Goal: Navigation & Orientation: Find specific page/section

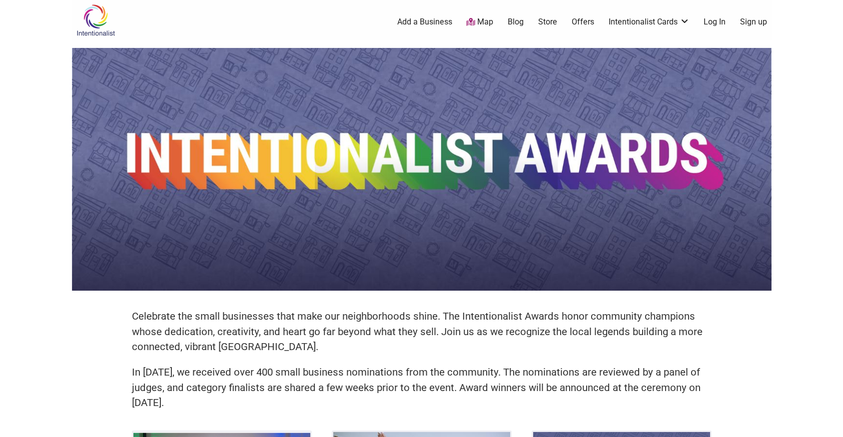
click at [482, 23] on link "Map" at bounding box center [479, 21] width 27 height 11
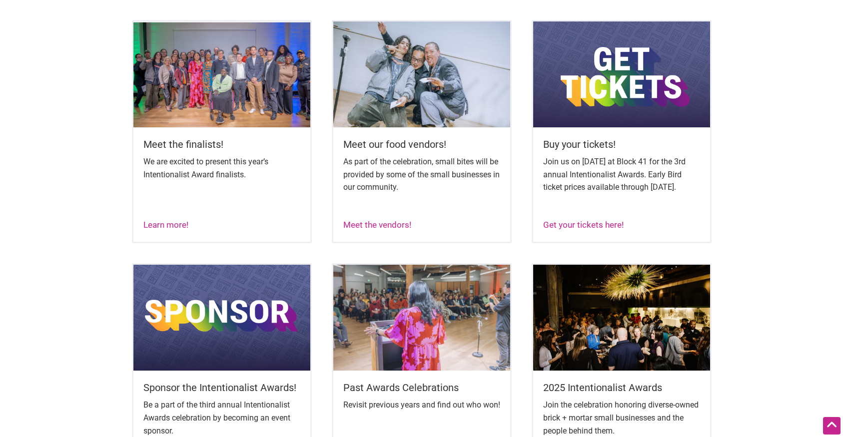
scroll to position [417, 0]
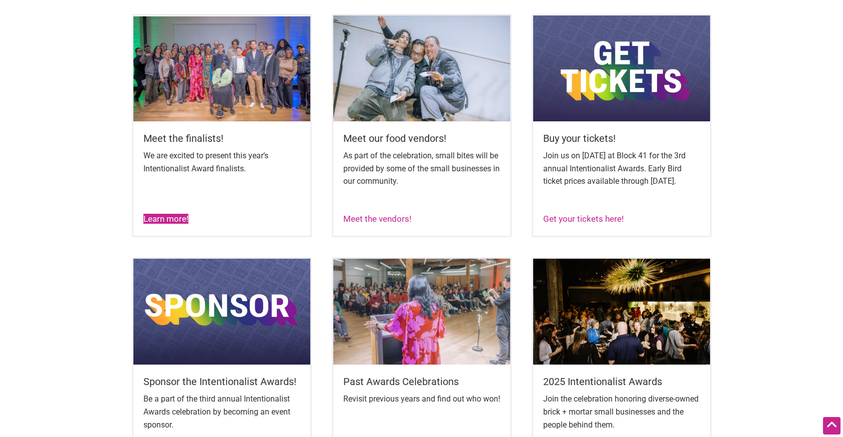
click at [159, 224] on link "Learn more!" at bounding box center [165, 219] width 45 height 10
click at [562, 224] on link "Get your tickets here!" at bounding box center [583, 219] width 80 height 10
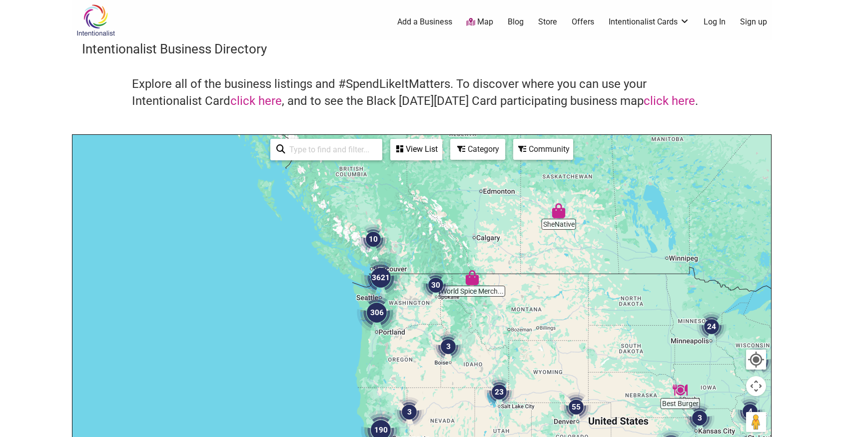
click at [378, 305] on img "306" at bounding box center [377, 313] width 40 height 40
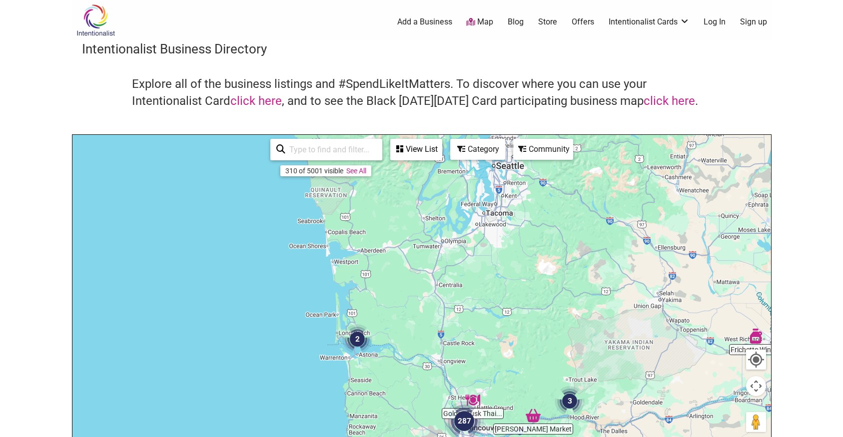
drag, startPoint x: 346, startPoint y: 219, endPoint x: 430, endPoint y: 413, distance: 211.4
click at [430, 413] on div "To navigate, press the arrow keys." at bounding box center [421, 329] width 699 height 389
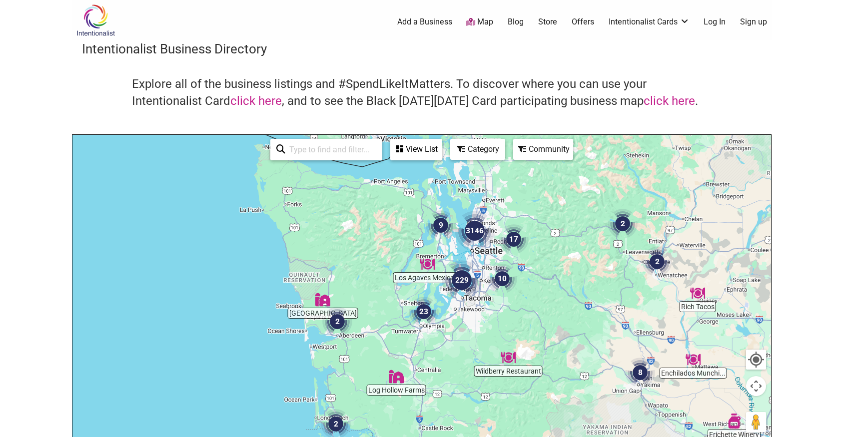
drag, startPoint x: 420, startPoint y: 323, endPoint x: 398, endPoint y: 411, distance: 91.2
click at [398, 410] on div "To navigate, press the arrow keys." at bounding box center [421, 329] width 699 height 389
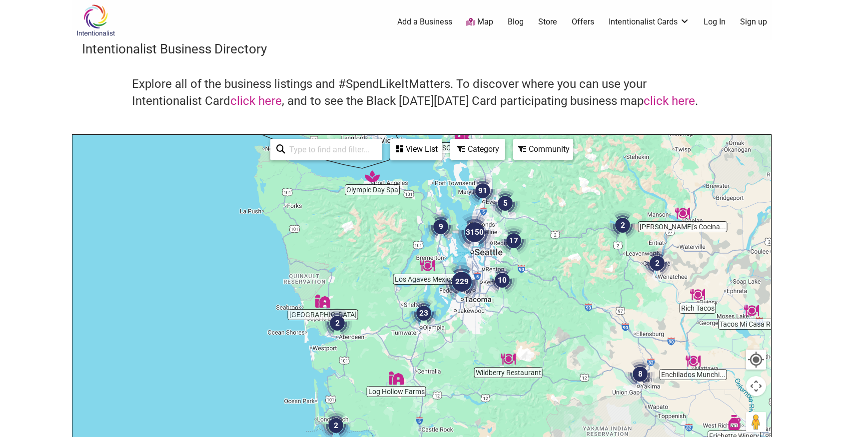
click at [477, 256] on div "To navigate, press the arrow keys." at bounding box center [421, 329] width 699 height 389
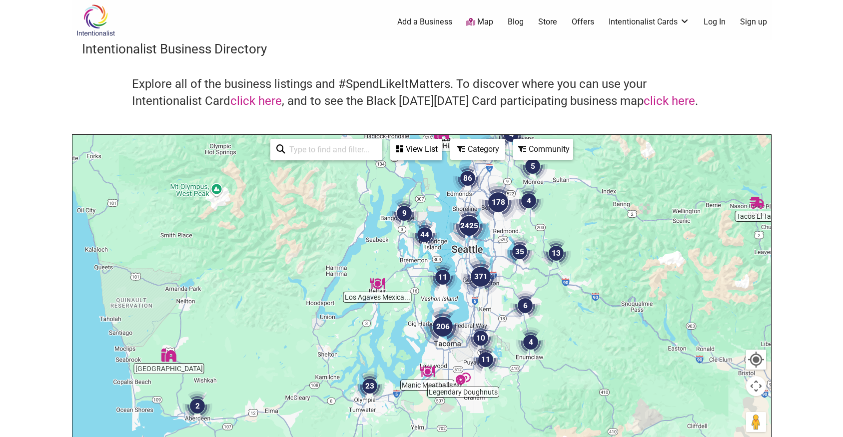
click at [476, 253] on div "To navigate, press the arrow keys." at bounding box center [421, 329] width 699 height 389
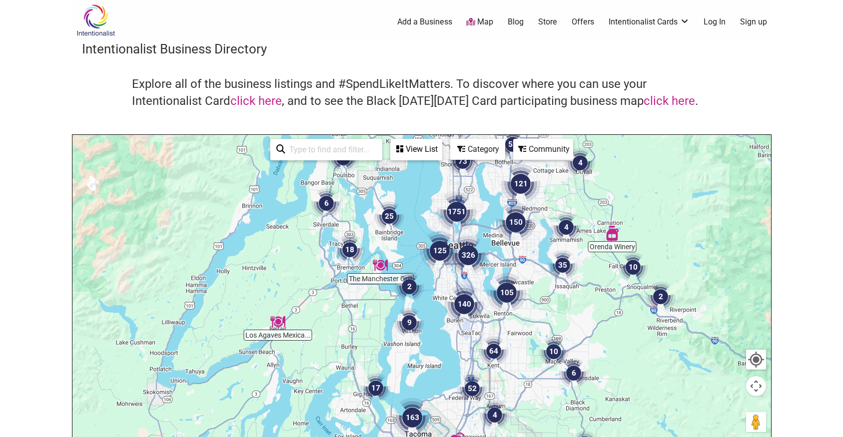
click at [476, 253] on img "326" at bounding box center [468, 255] width 40 height 40
click at [476, 253] on div "To navigate, press the arrow keys." at bounding box center [421, 329] width 699 height 389
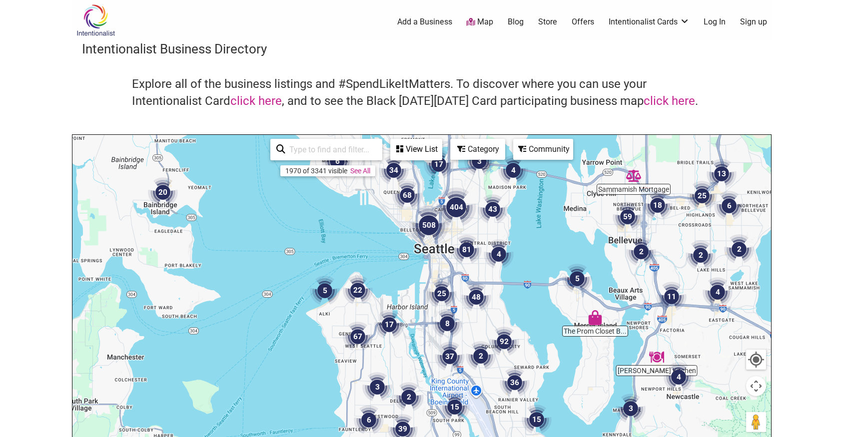
drag, startPoint x: 400, startPoint y: 235, endPoint x: 458, endPoint y: 277, distance: 71.3
click at [458, 276] on div "To navigate, press the arrow keys." at bounding box center [421, 329] width 699 height 389
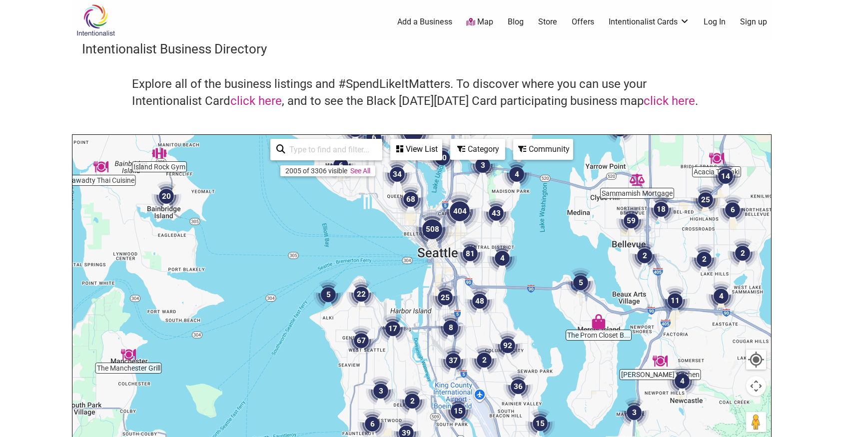
click at [429, 229] on img "508" at bounding box center [432, 229] width 40 height 40
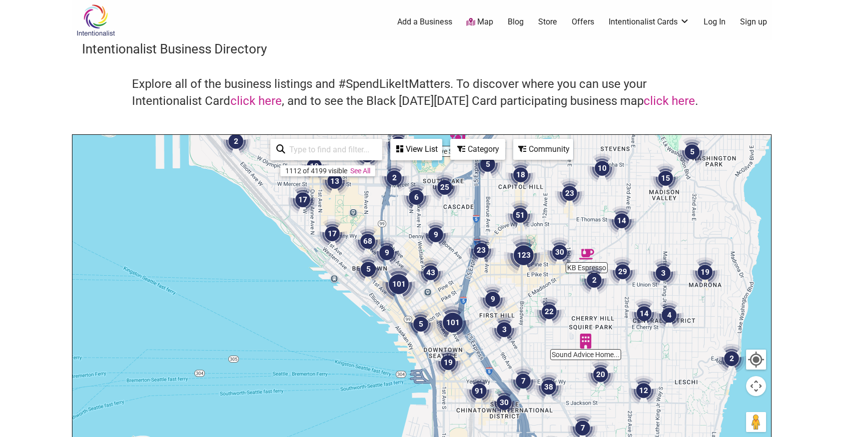
click at [454, 319] on img "101" at bounding box center [453, 323] width 40 height 40
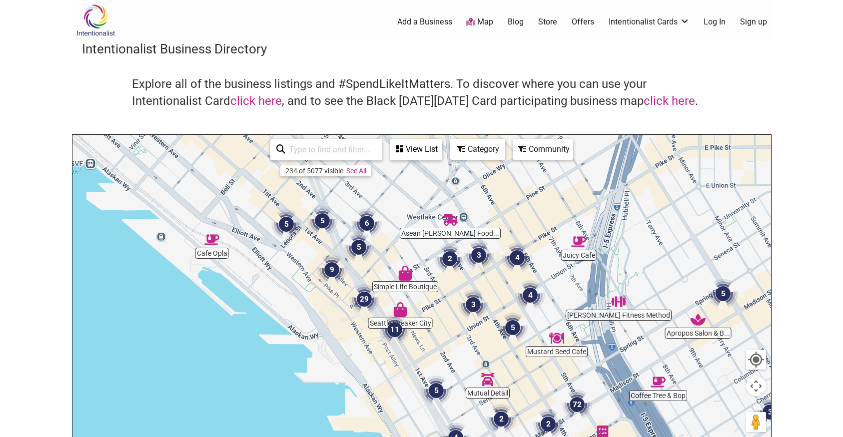
drag, startPoint x: 357, startPoint y: 273, endPoint x: 490, endPoint y: 366, distance: 162.1
click at [490, 366] on div "To navigate, press the arrow keys." at bounding box center [421, 329] width 699 height 389
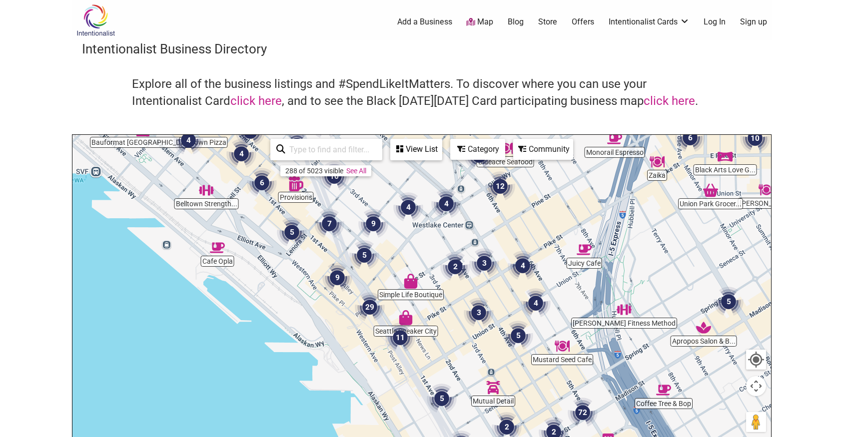
click at [363, 255] on img "5" at bounding box center [364, 255] width 30 height 30
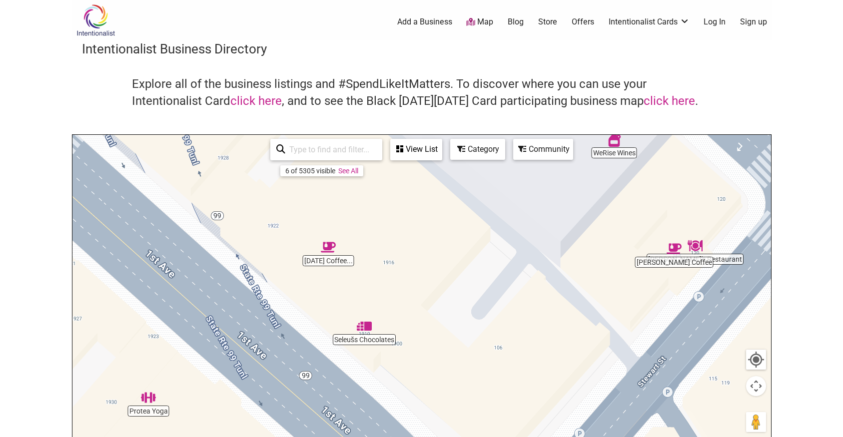
click at [330, 262] on div "To navigate, press the arrow keys." at bounding box center [421, 329] width 699 height 389
